Goal: Task Accomplishment & Management: Use online tool/utility

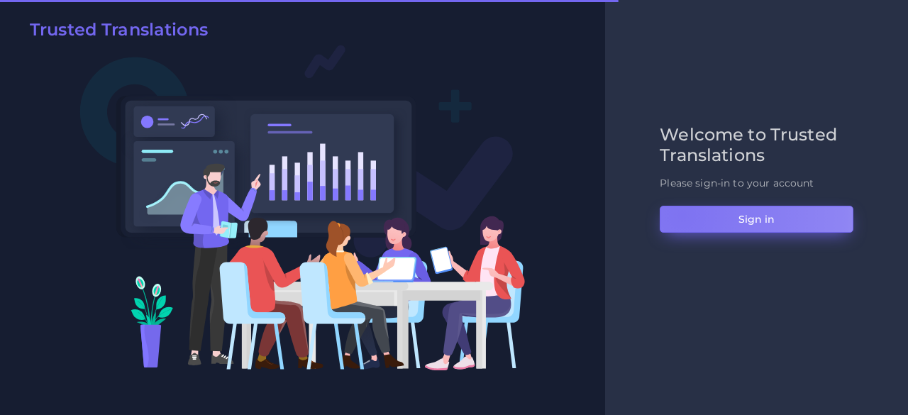
click at [682, 215] on button "Sign in" at bounding box center [757, 219] width 194 height 27
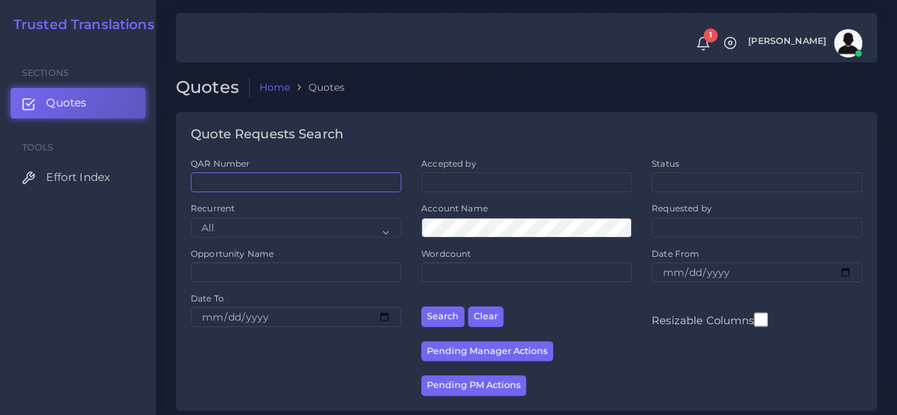
click at [263, 187] on input "QAR Number" at bounding box center [296, 182] width 211 height 20
paste input "QAR126824"
type input "QAR126824"
click at [421, 306] on button "Search" at bounding box center [442, 316] width 43 height 21
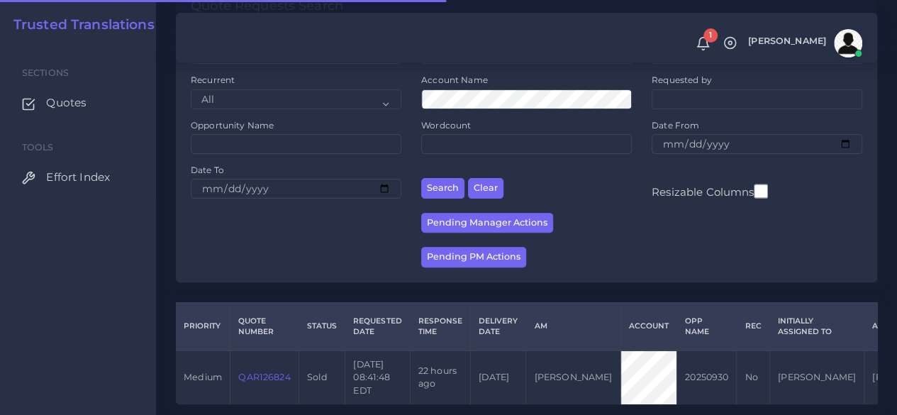
scroll to position [194, 0]
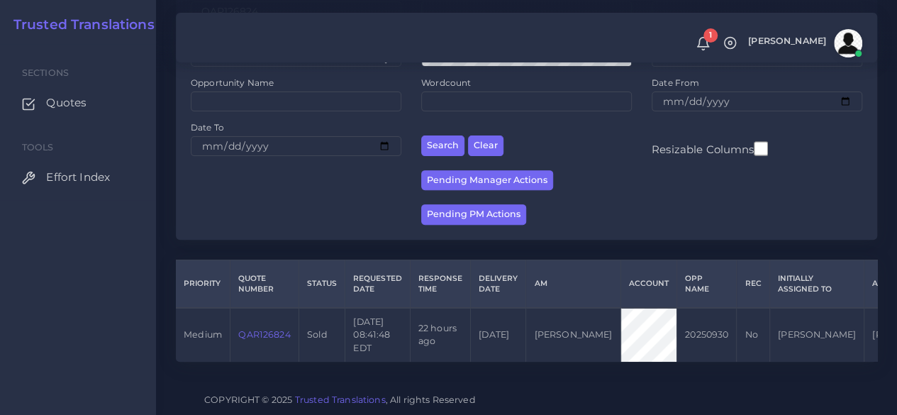
click at [289, 308] on td "QAR126824" at bounding box center [265, 335] width 69 height 54
click at [277, 329] on link "QAR126824" at bounding box center [264, 334] width 52 height 11
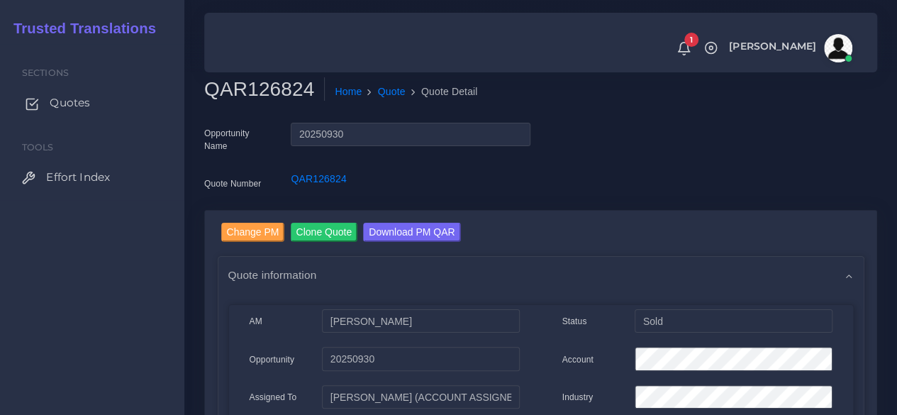
click at [77, 109] on span "Quotes" at bounding box center [70, 103] width 40 height 16
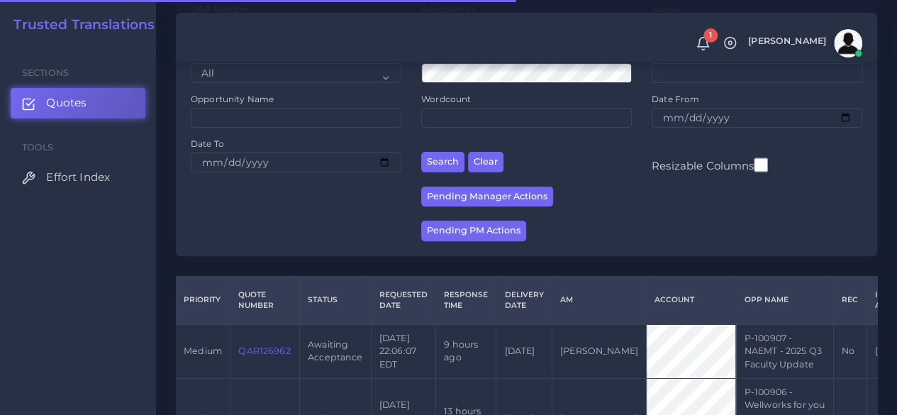
scroll to position [284, 0]
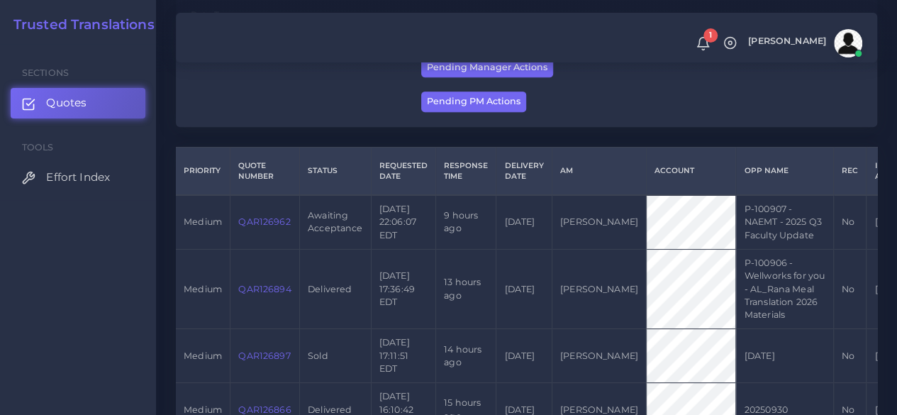
click at [271, 223] on link "QAR126962" at bounding box center [264, 221] width 52 height 11
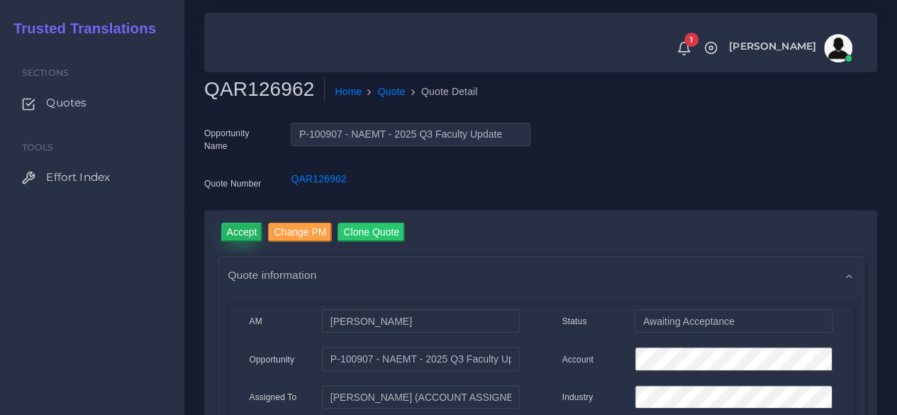
click at [236, 238] on input "Accept" at bounding box center [242, 232] width 42 height 19
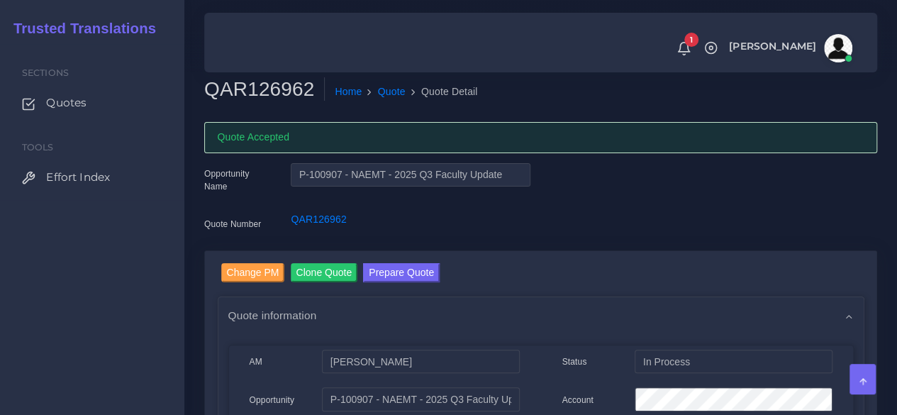
click at [272, 90] on h2 "QAR126962" at bounding box center [264, 89] width 121 height 24
copy h2 "QAR126962"
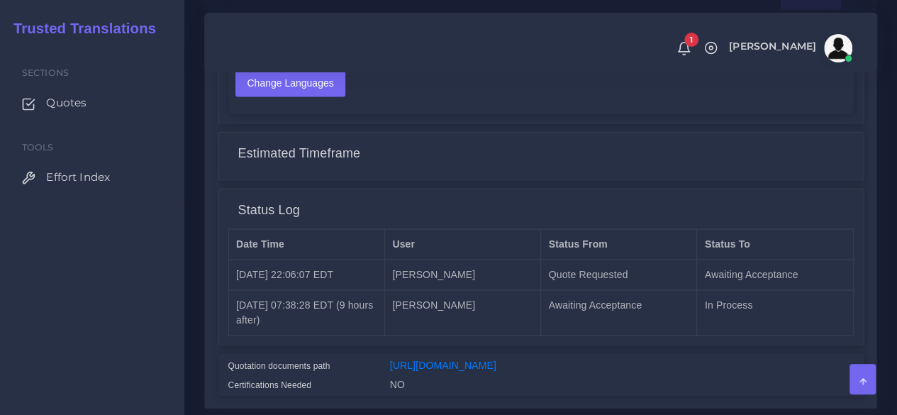
scroll to position [1193, 0]
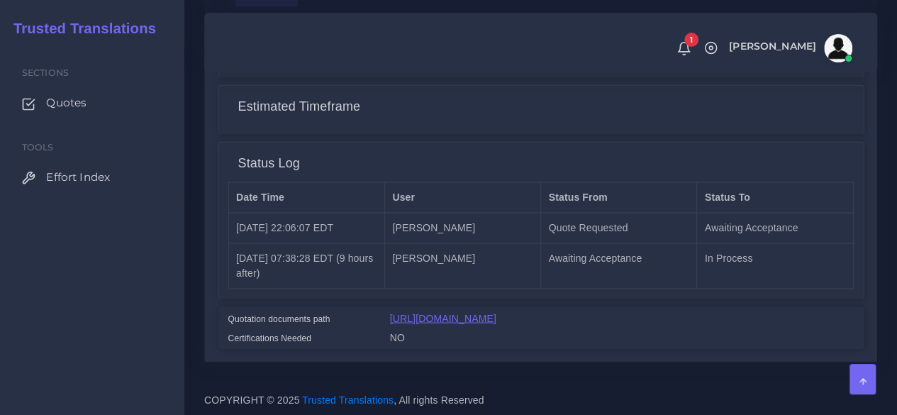
click at [482, 312] on link "[URL][DOMAIN_NAME]" at bounding box center [443, 317] width 106 height 11
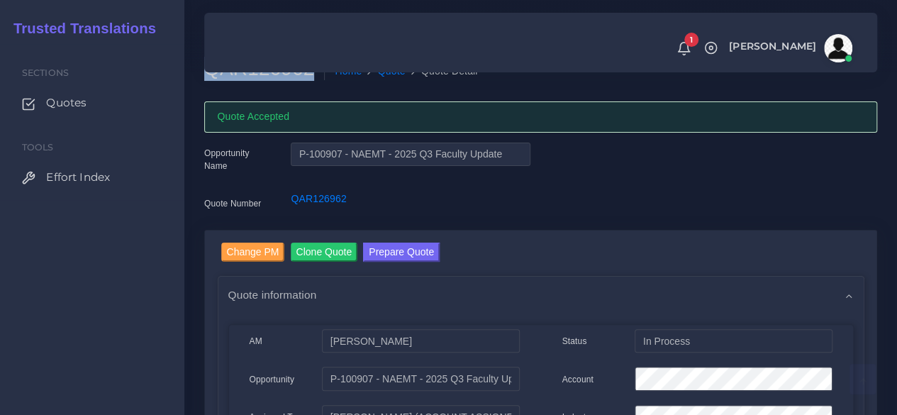
scroll to position [0, 0]
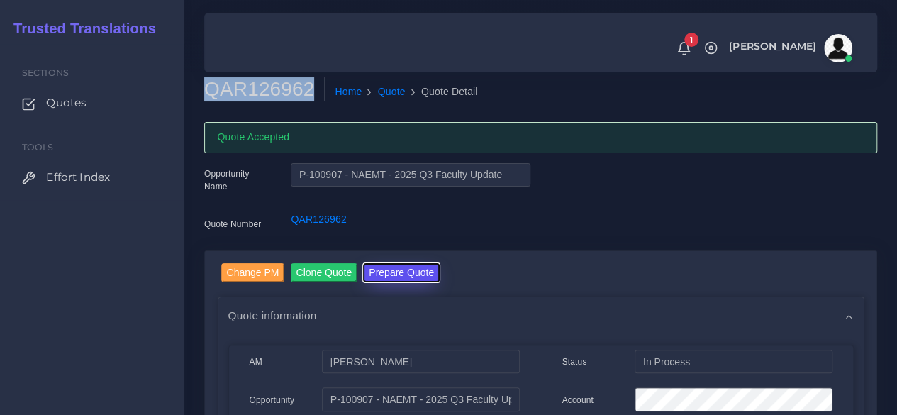
click at [386, 277] on button "Prepare Quote" at bounding box center [401, 272] width 77 height 19
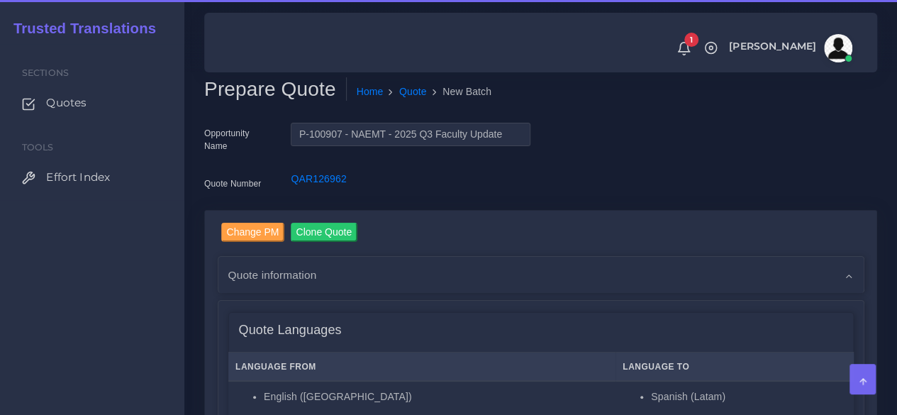
scroll to position [213, 0]
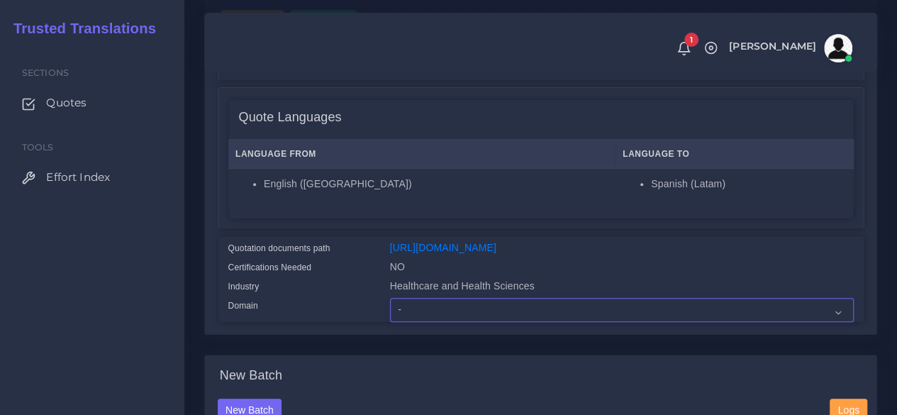
click at [462, 322] on select "- Advertising and Media Agriculture, Forestry and Fishing Architecture, Buildin…" at bounding box center [622, 310] width 464 height 24
select select "Healthcare and Health Sciences"
click at [390, 322] on select "- Advertising and Media Agriculture, Forestry and Fishing Architecture, Buildin…" at bounding box center [622, 310] width 464 height 24
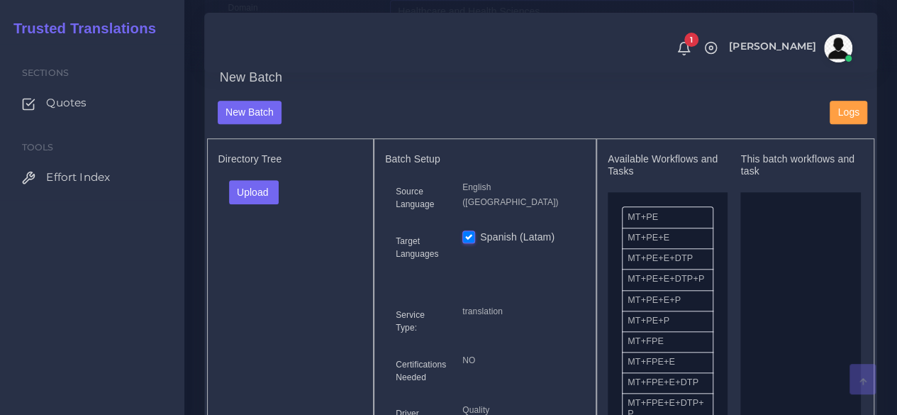
scroll to position [568, 0]
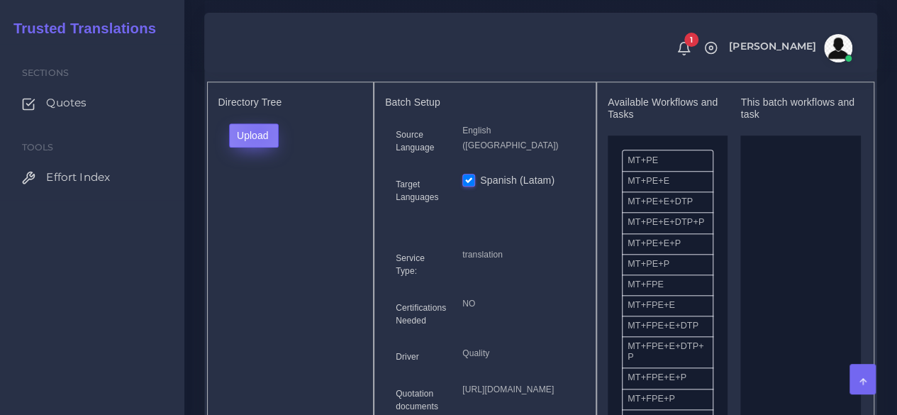
click at [257, 148] on button "Upload" at bounding box center [254, 135] width 50 height 24
click at [260, 198] on label "Files" at bounding box center [279, 189] width 98 height 18
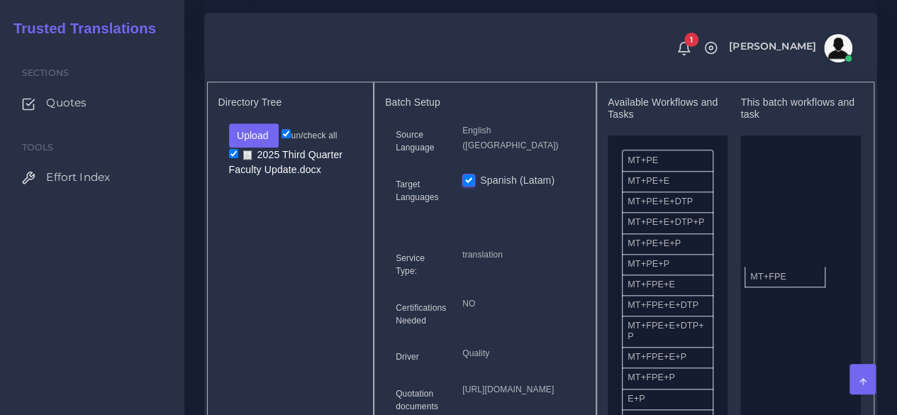
drag, startPoint x: 683, startPoint y: 319, endPoint x: 806, endPoint y: 302, distance: 123.9
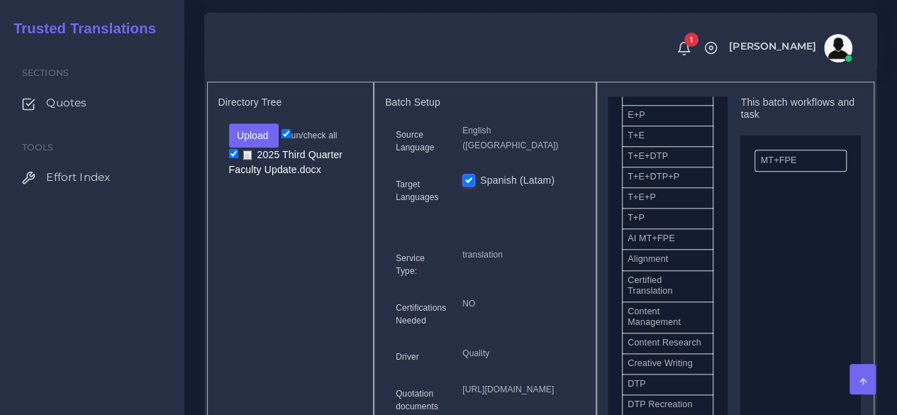
scroll to position [355, 0]
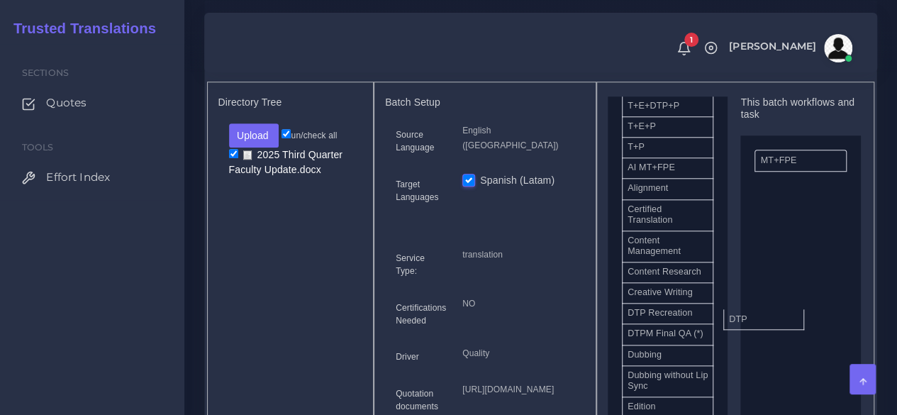
drag, startPoint x: 684, startPoint y: 351, endPoint x: 793, endPoint y: 340, distance: 109.8
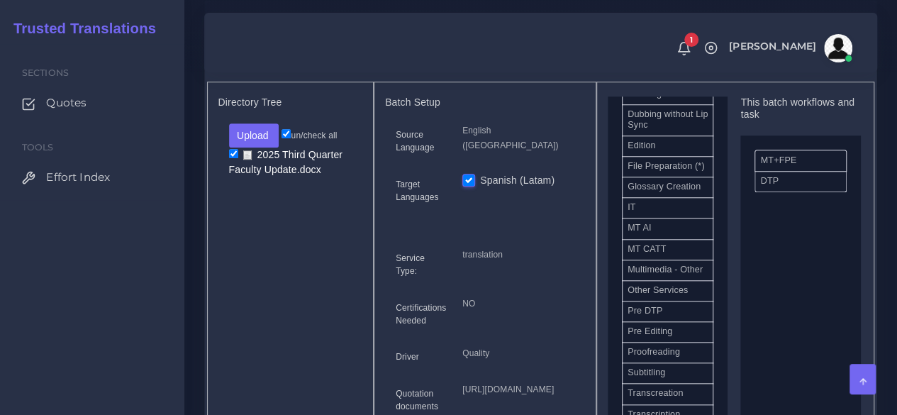
scroll to position [639, 0]
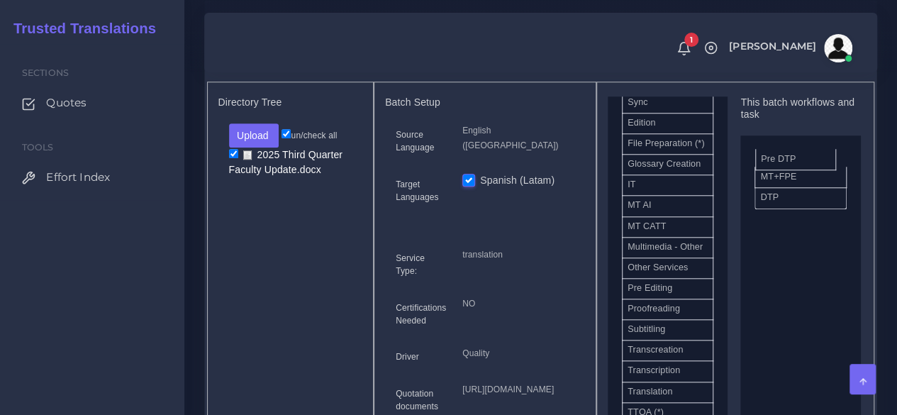
drag, startPoint x: 670, startPoint y: 366, endPoint x: 803, endPoint y: 178, distance: 230.5
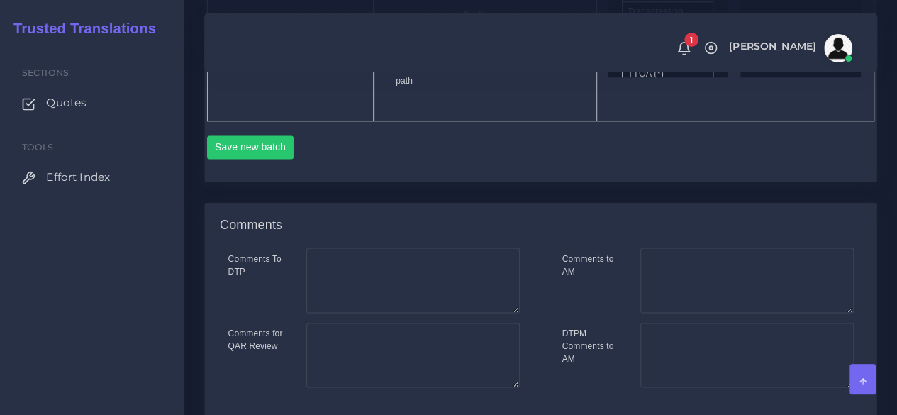
scroll to position [922, 0]
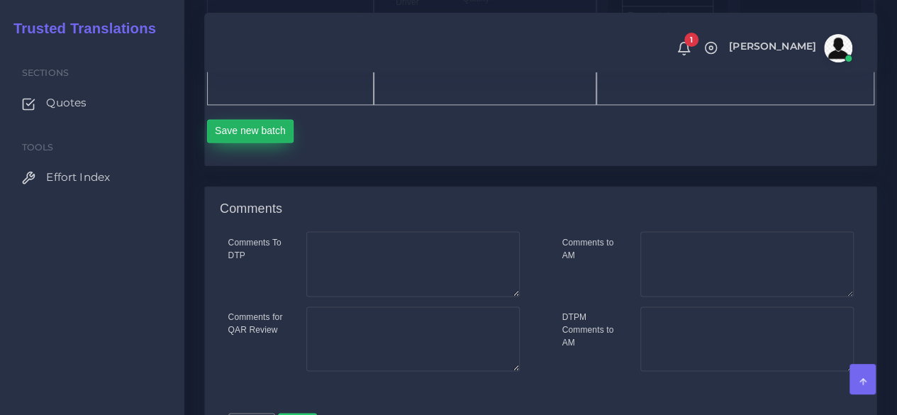
click at [237, 143] on button "Save new batch" at bounding box center [250, 131] width 87 height 24
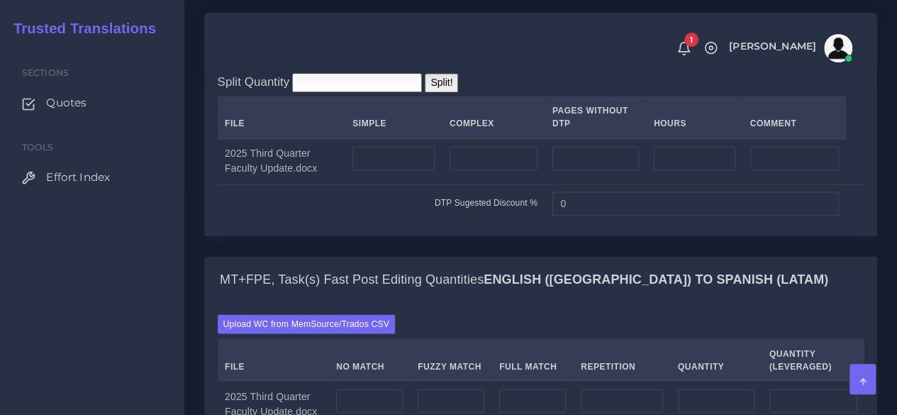
scroll to position [1135, 0]
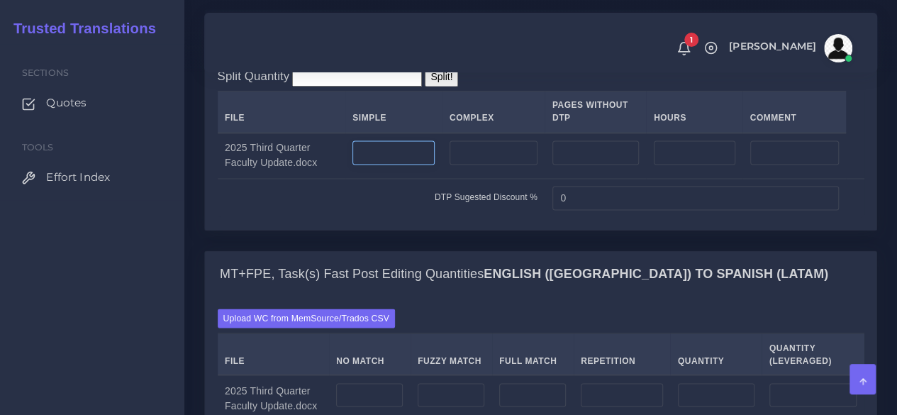
click at [397, 179] on td at bounding box center [394, 156] width 97 height 46
type input "10"
click at [512, 165] on input "number" at bounding box center [494, 152] width 88 height 24
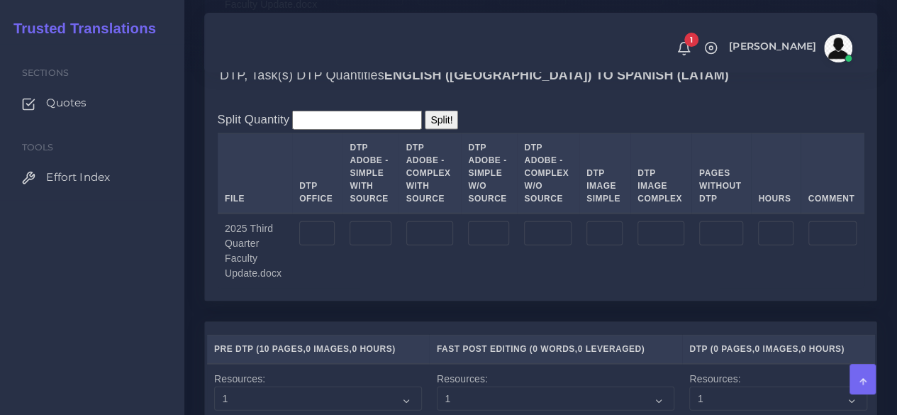
scroll to position [1632, 0]
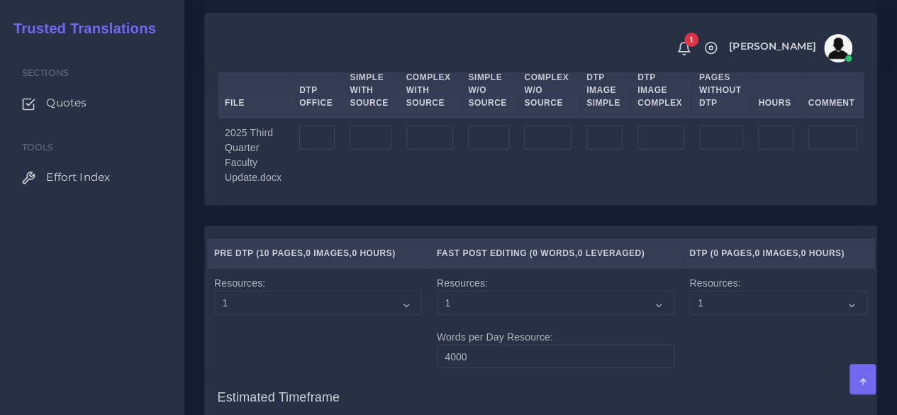
type input "4"
click at [314, 150] on input "number" at bounding box center [316, 138] width 35 height 24
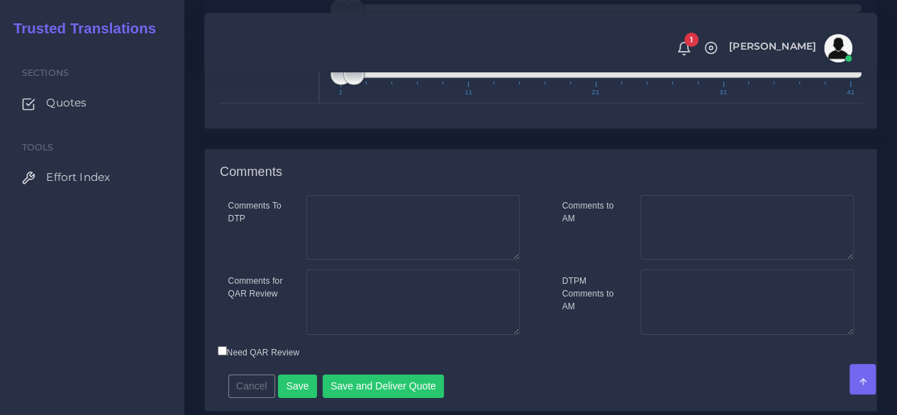
scroll to position [2327, 0]
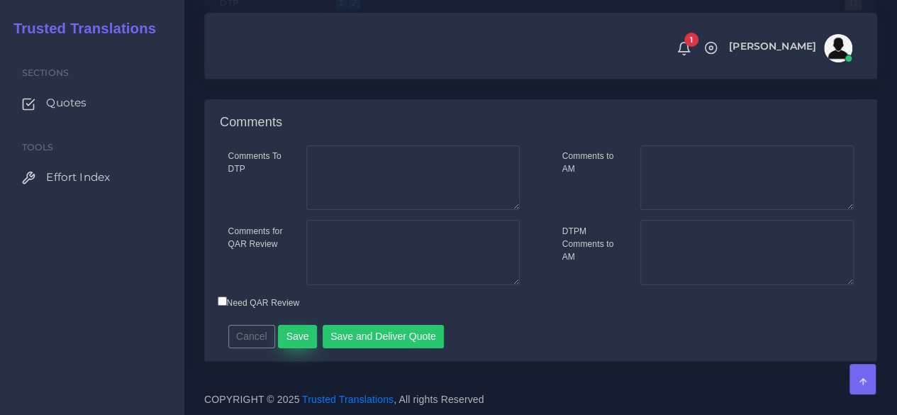
type input "14"
click at [289, 336] on button "Save" at bounding box center [297, 337] width 39 height 24
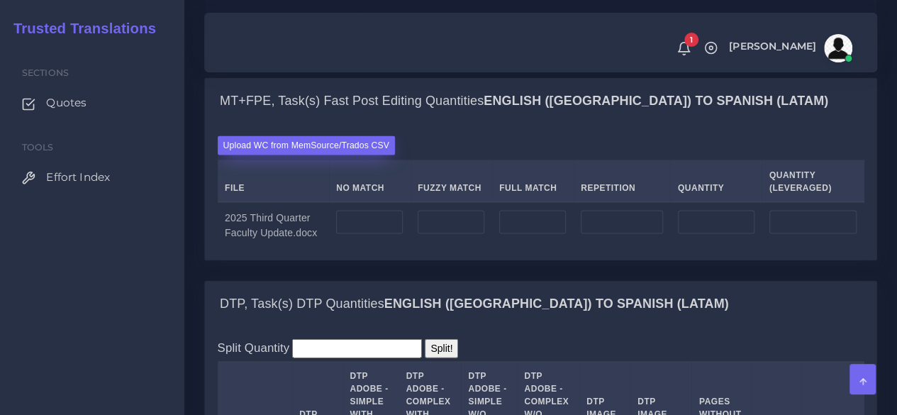
scroll to position [1419, 0]
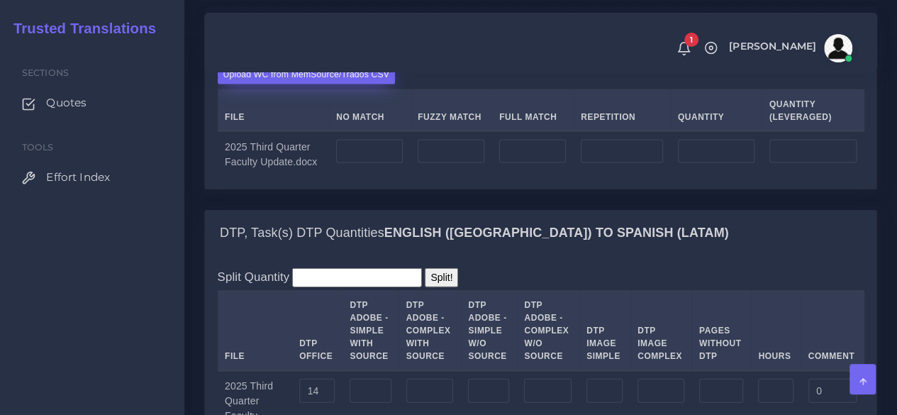
click at [291, 84] on label "Upload WC from MemSource/Trados CSV" at bounding box center [307, 74] width 178 height 19
click at [0, 0] on input "Upload WC from MemSource/Trados CSV" at bounding box center [0, 0] width 0 height 0
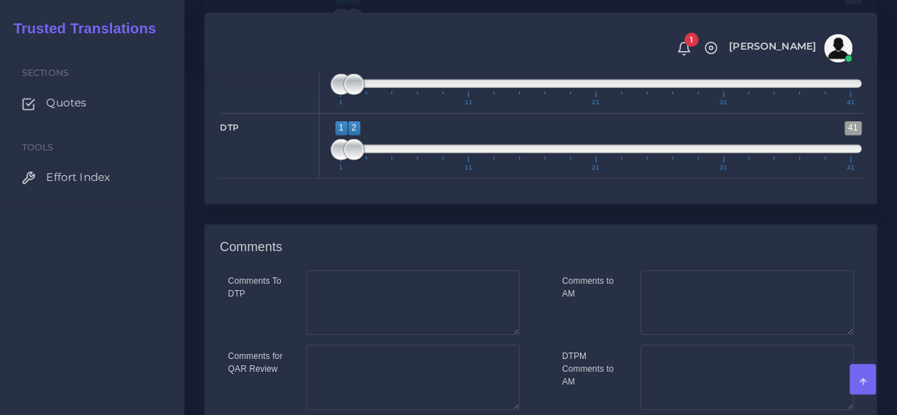
scroll to position [2128, 0]
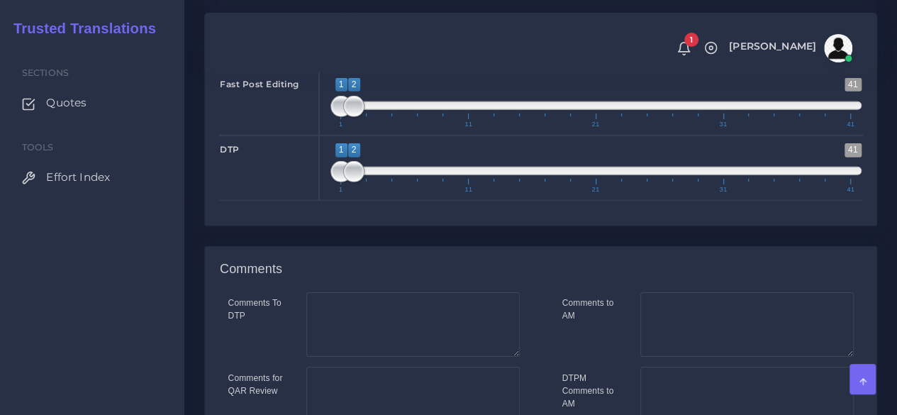
drag, startPoint x: 349, startPoint y: 140, endPoint x: 322, endPoint y: 141, distance: 27.0
click at [343, 52] on span at bounding box center [353, 41] width 21 height 21
type input "1;1"
drag, startPoint x: 350, startPoint y: 205, endPoint x: 316, endPoint y: 205, distance: 33.3
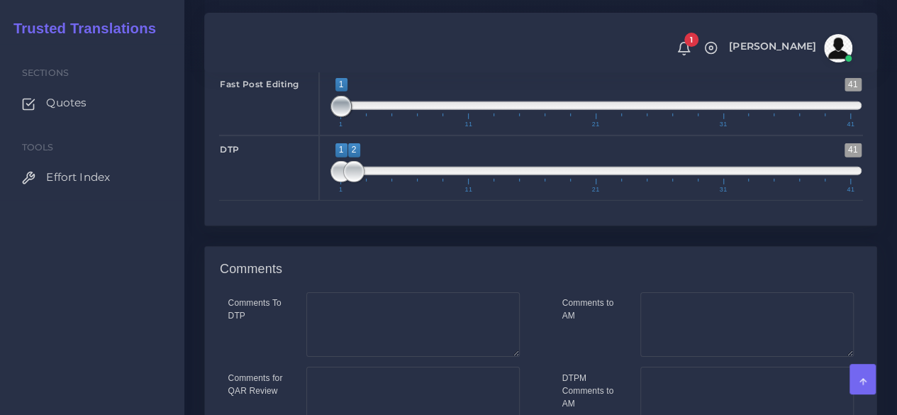
click at [316, 136] on div "Fast Post Editing 1 41 1 1 1 — 1 1 11 21 31 41 1;1" at bounding box center [541, 102] width 665 height 65
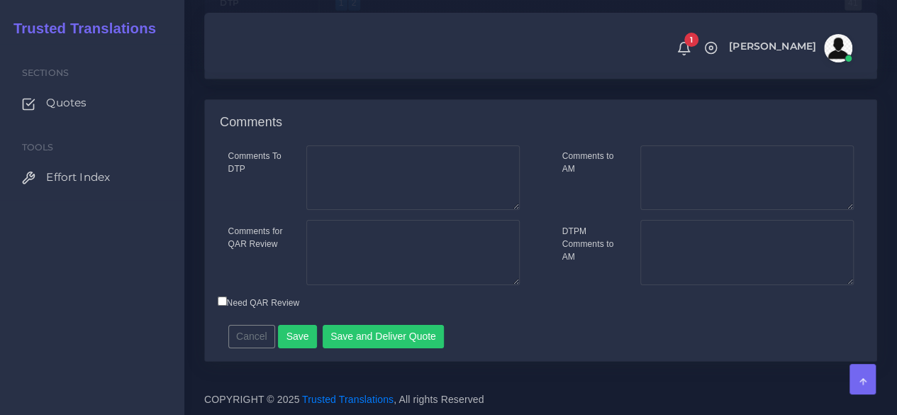
scroll to position [2367, 0]
click at [382, 343] on button "Save and Deliver Quote" at bounding box center [384, 337] width 122 height 24
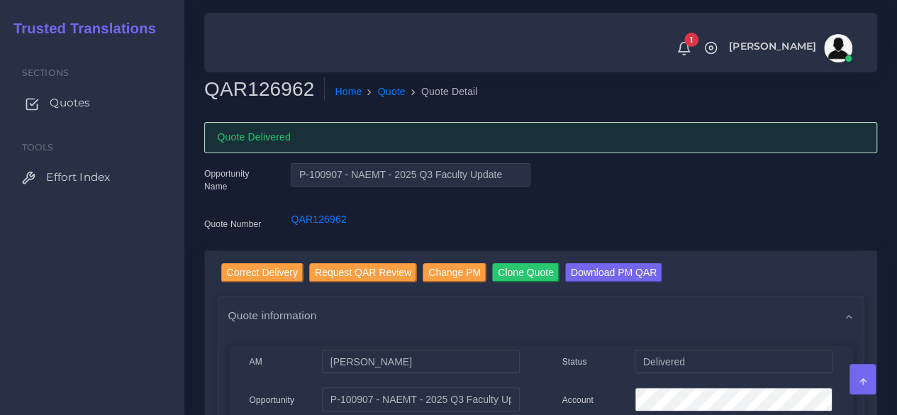
click at [90, 102] on link "Quotes" at bounding box center [92, 103] width 163 height 30
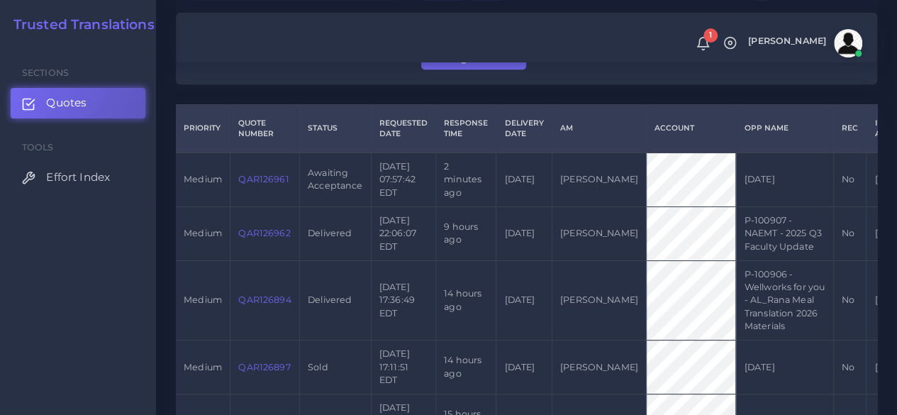
scroll to position [355, 0]
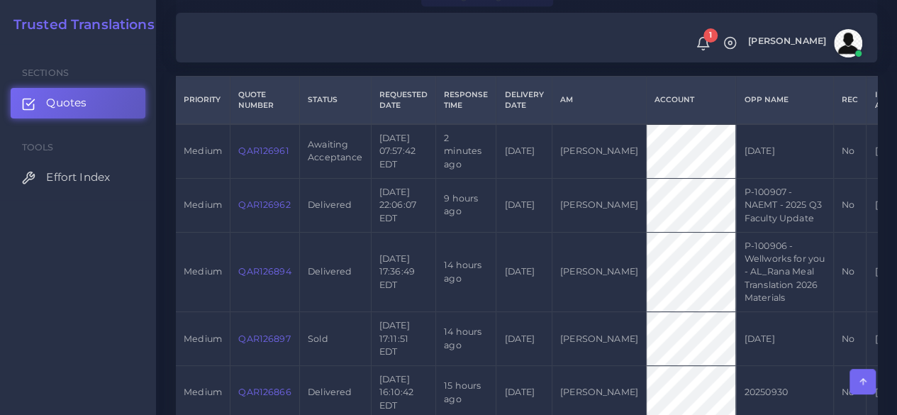
click at [261, 145] on link "QAR126961" at bounding box center [263, 150] width 50 height 11
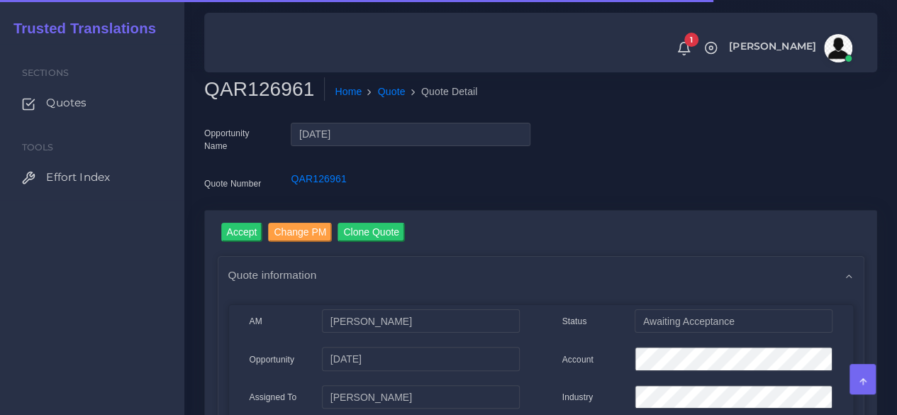
click at [278, 89] on h2 "QAR126961" at bounding box center [264, 89] width 121 height 24
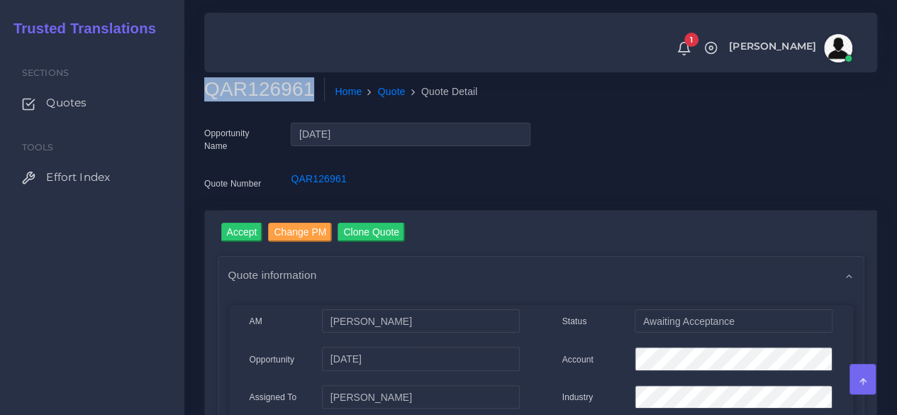
click at [278, 89] on h2 "QAR126961" at bounding box center [264, 89] width 121 height 24
copy h2 "QAR126961"
click at [243, 232] on input "Accept" at bounding box center [242, 232] width 42 height 19
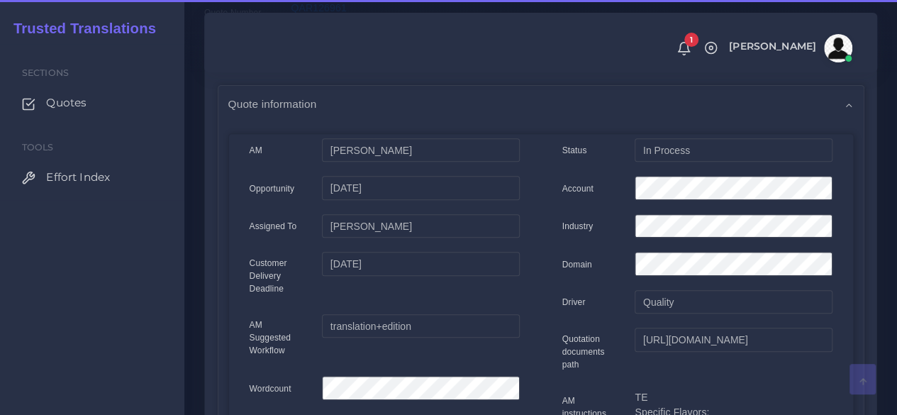
scroll to position [213, 0]
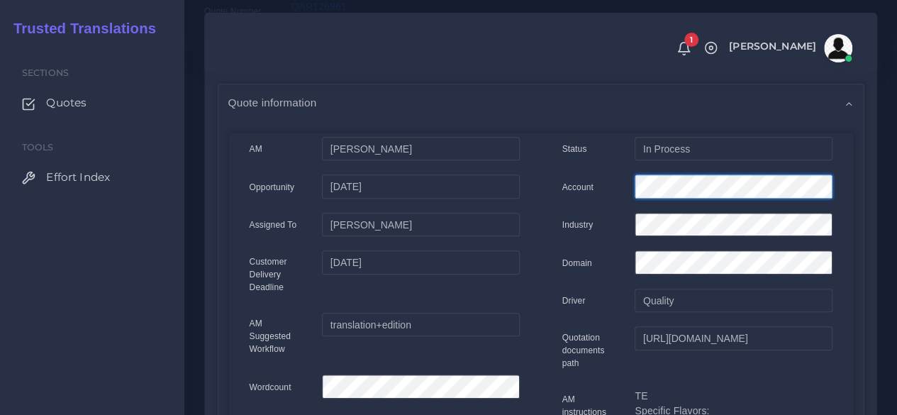
click at [614, 178] on div "Account" at bounding box center [698, 189] width 292 height 28
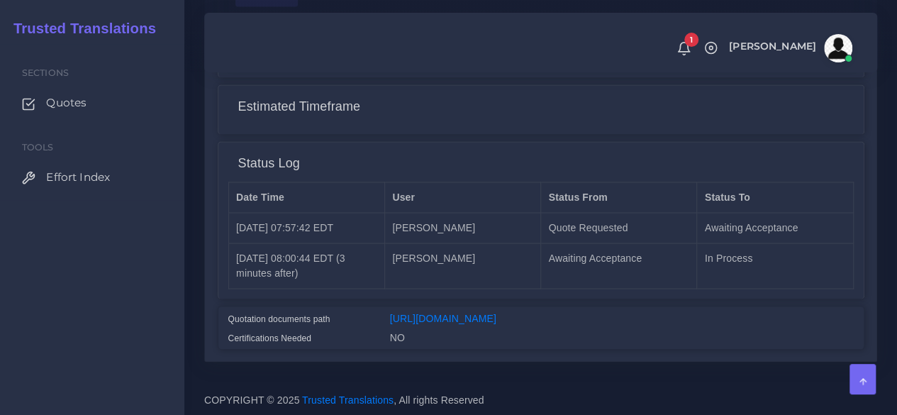
scroll to position [1193, 0]
click at [497, 312] on link "[URL][DOMAIN_NAME]" at bounding box center [443, 317] width 106 height 11
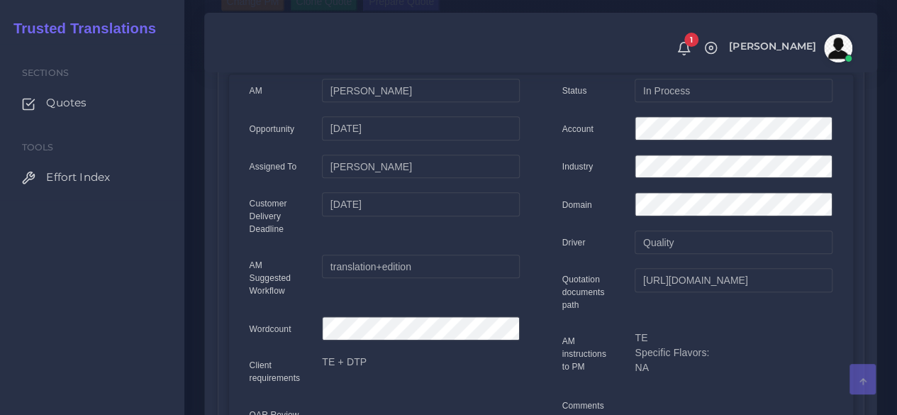
scroll to position [0, 0]
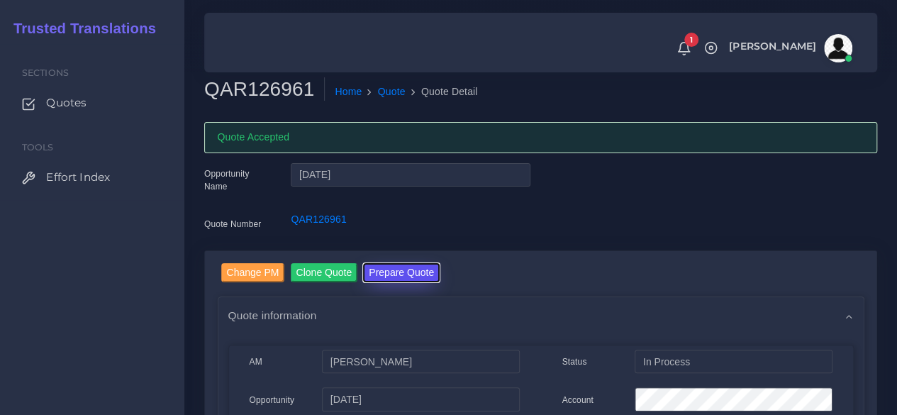
click at [406, 265] on button "Prepare Quote" at bounding box center [401, 272] width 77 height 19
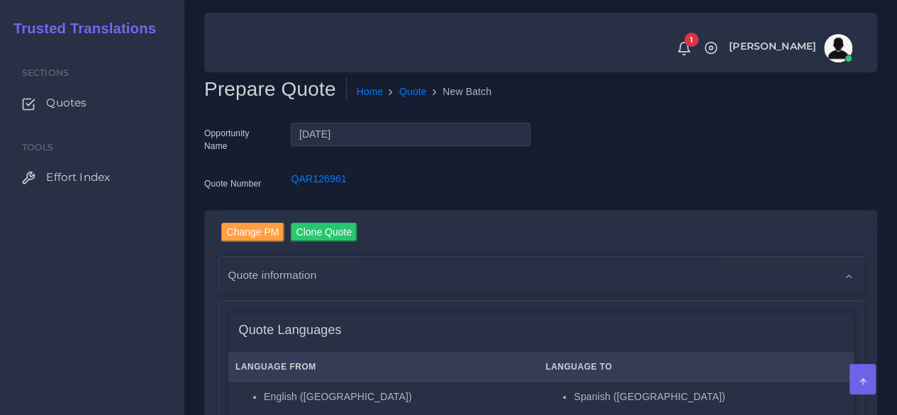
scroll to position [355, 0]
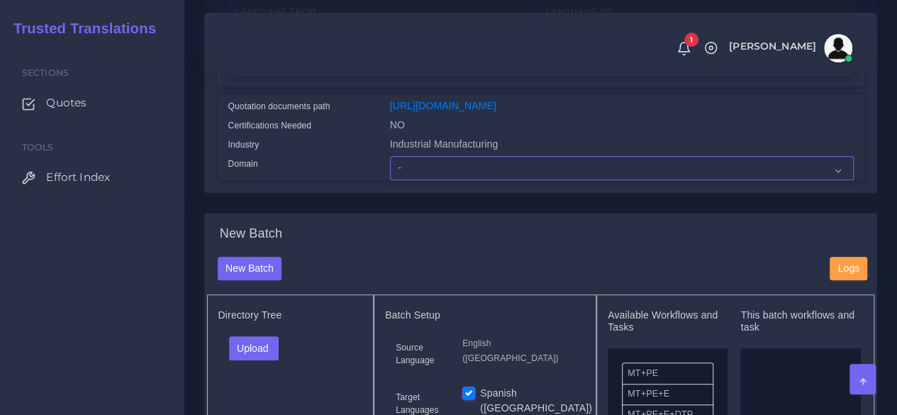
click at [429, 180] on select "- Advertising and Media Agriculture, Forestry and Fishing Architecture, Buildin…" at bounding box center [622, 168] width 464 height 24
select select "Industrial Manufacturing"
click at [390, 180] on select "- Advertising and Media Agriculture, Forestry and Fishing Architecture, Buildin…" at bounding box center [622, 168] width 464 height 24
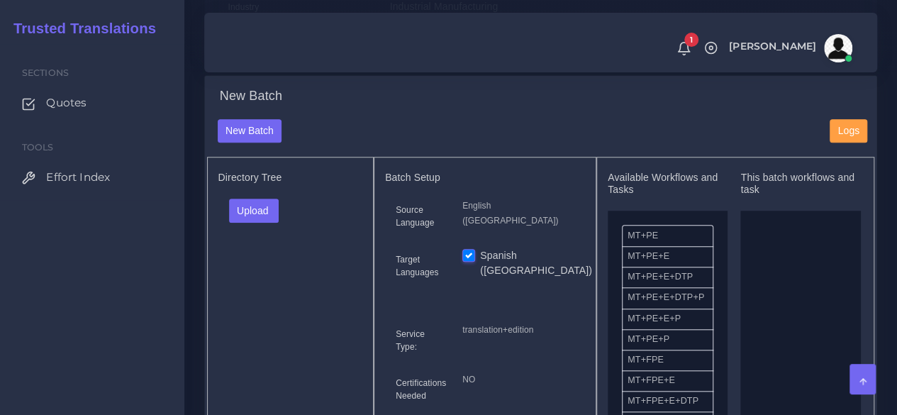
scroll to position [497, 0]
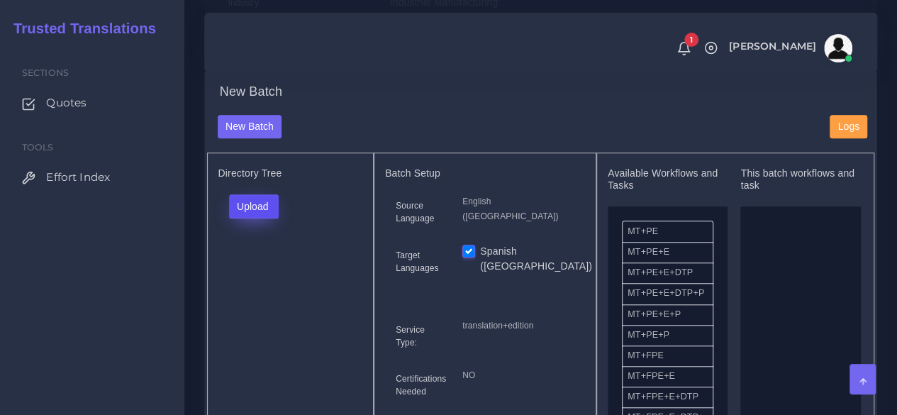
click at [258, 219] on button "Upload" at bounding box center [254, 206] width 50 height 24
click at [267, 269] on label "Files" at bounding box center [279, 260] width 98 height 18
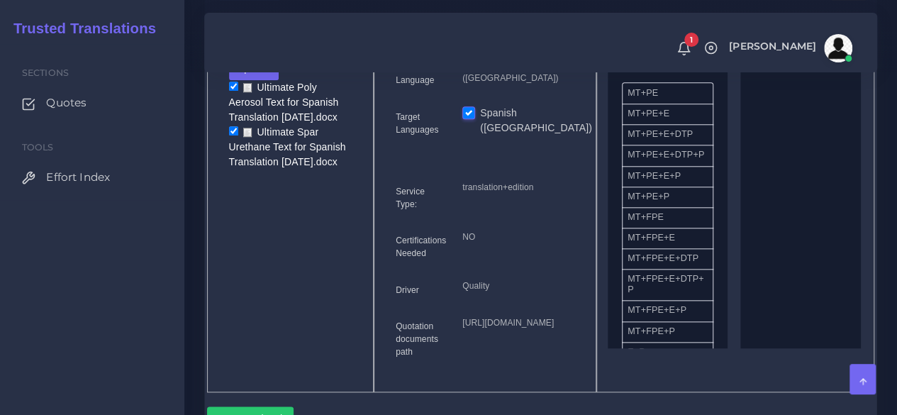
scroll to position [639, 0]
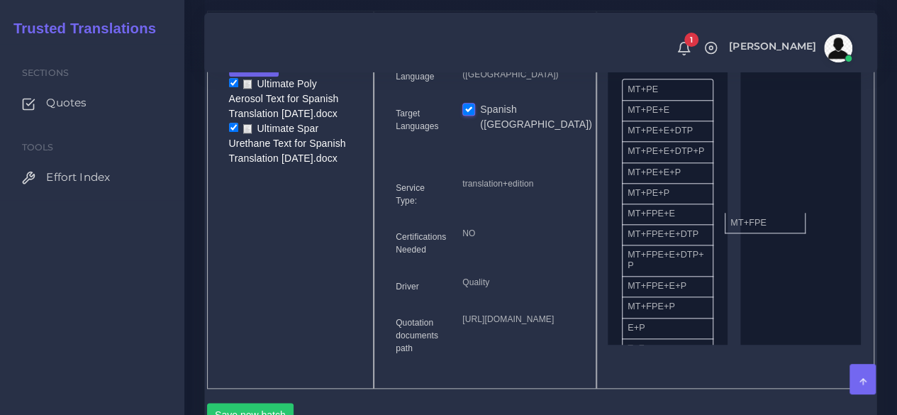
drag, startPoint x: 639, startPoint y: 244, endPoint x: 742, endPoint y: 244, distance: 102.9
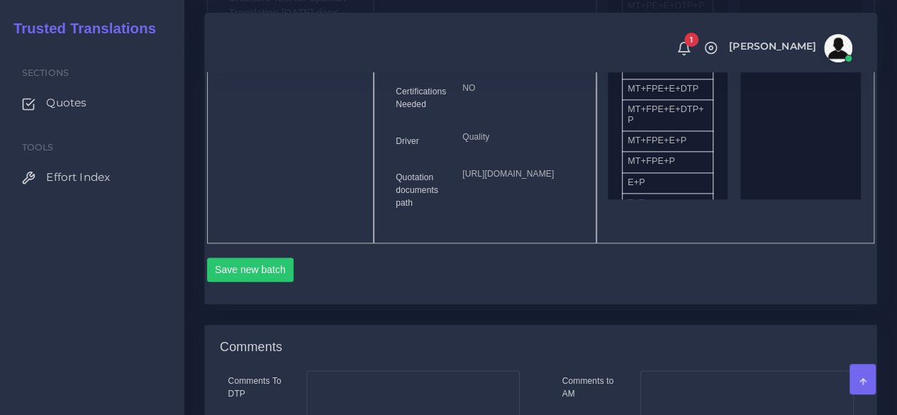
scroll to position [922, 0]
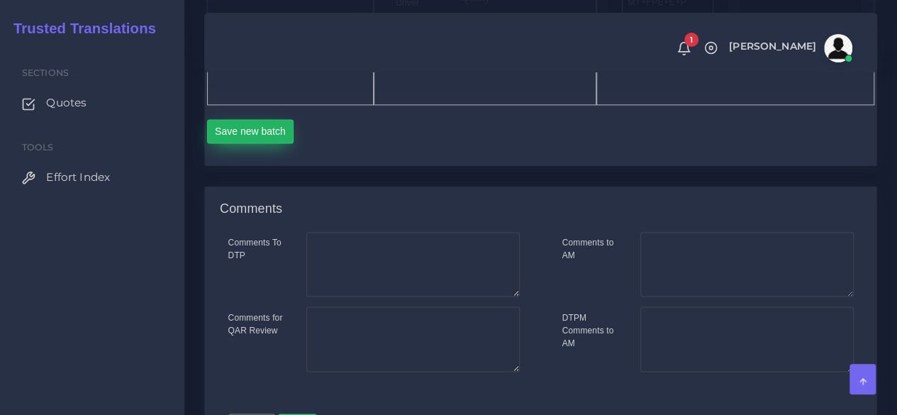
click at [247, 143] on button "Save new batch" at bounding box center [250, 131] width 87 height 24
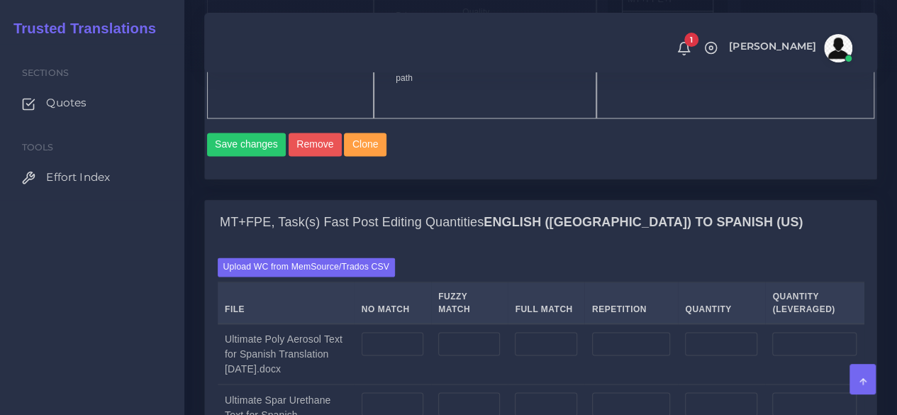
scroll to position [1064, 0]
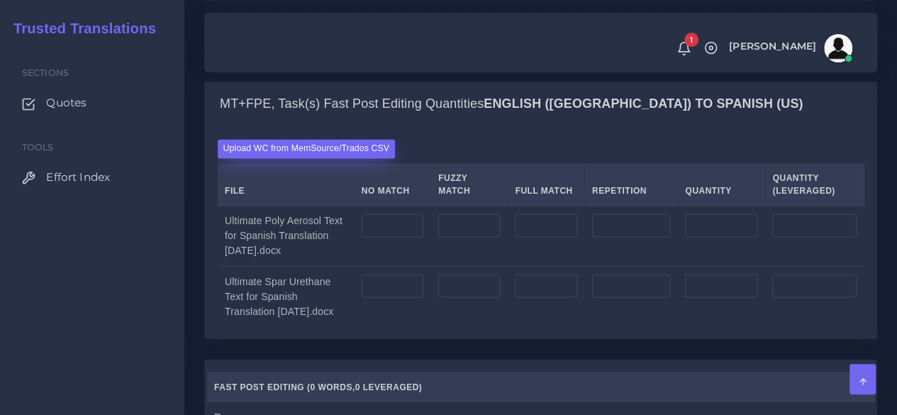
click at [314, 158] on label "Upload WC from MemSource/Trados CSV" at bounding box center [307, 148] width 178 height 19
click at [0, 0] on input "Upload WC from MemSource/Trados CSV" at bounding box center [0, 0] width 0 height 0
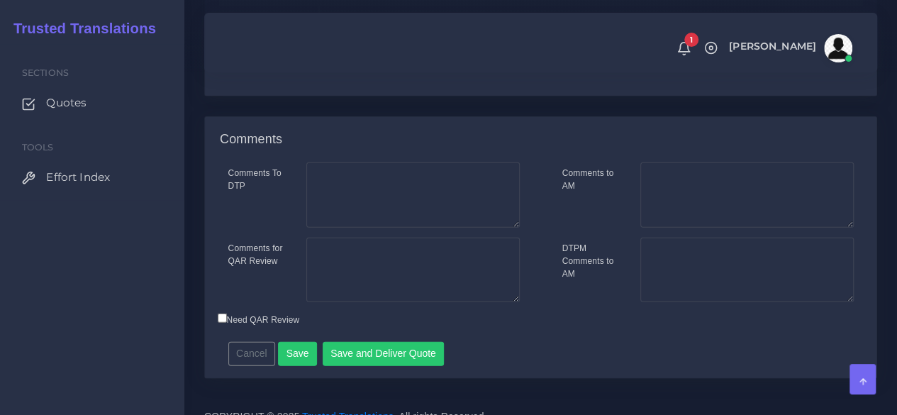
scroll to position [1703, 0]
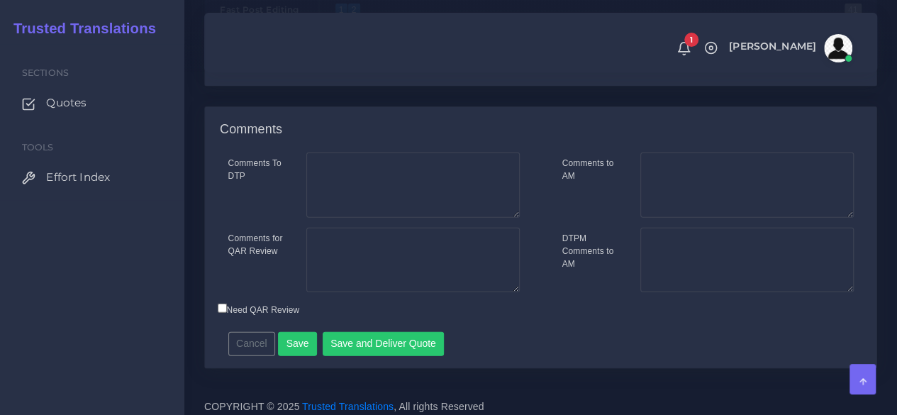
type input "1;1"
drag, startPoint x: 356, startPoint y: 127, endPoint x: 295, endPoint y: 117, distance: 61.8
click at [300, 61] on div "Fast Post Editing 1 41 1 2 1 — 2 1 11 21 31 41 1;1" at bounding box center [541, 28] width 665 height 65
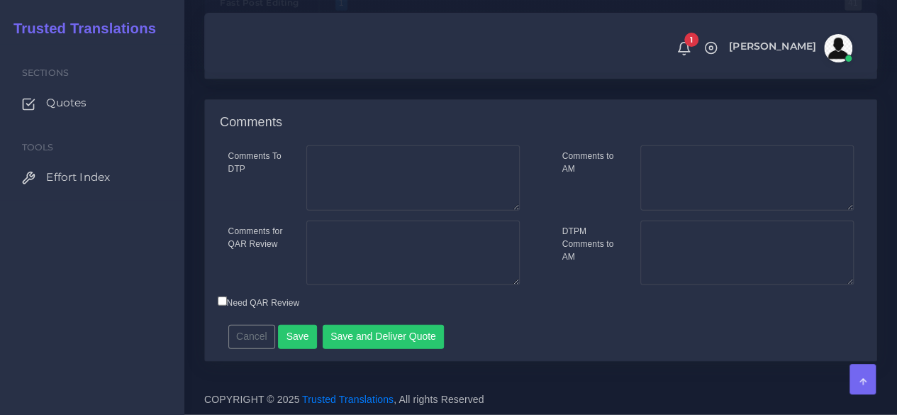
scroll to position [1804, 0]
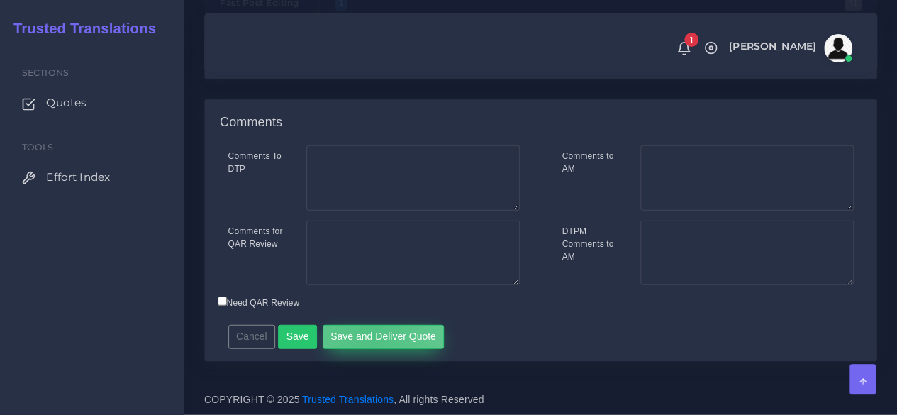
click at [365, 337] on button "Save and Deliver Quote" at bounding box center [384, 337] width 122 height 24
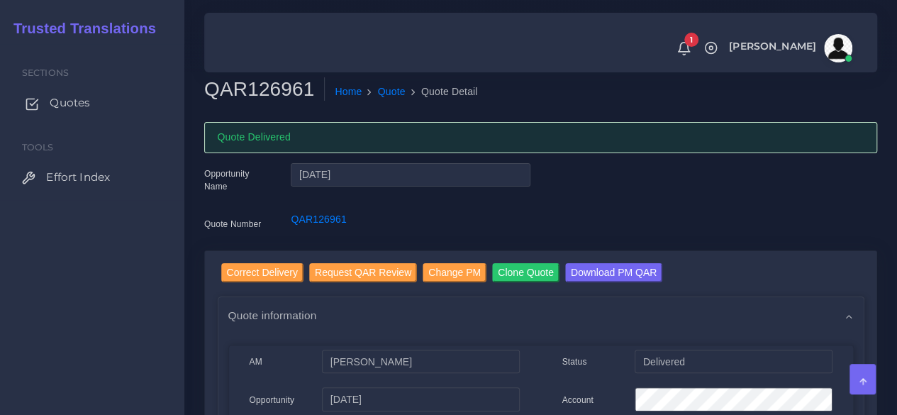
click at [93, 99] on link "Quotes" at bounding box center [92, 103] width 163 height 30
